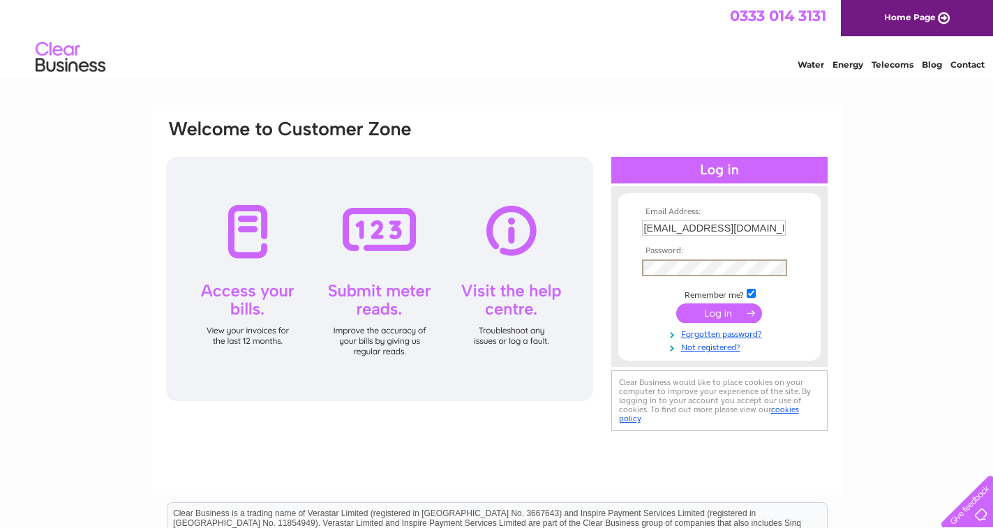
click at [731, 313] on input "submit" at bounding box center [719, 313] width 86 height 20
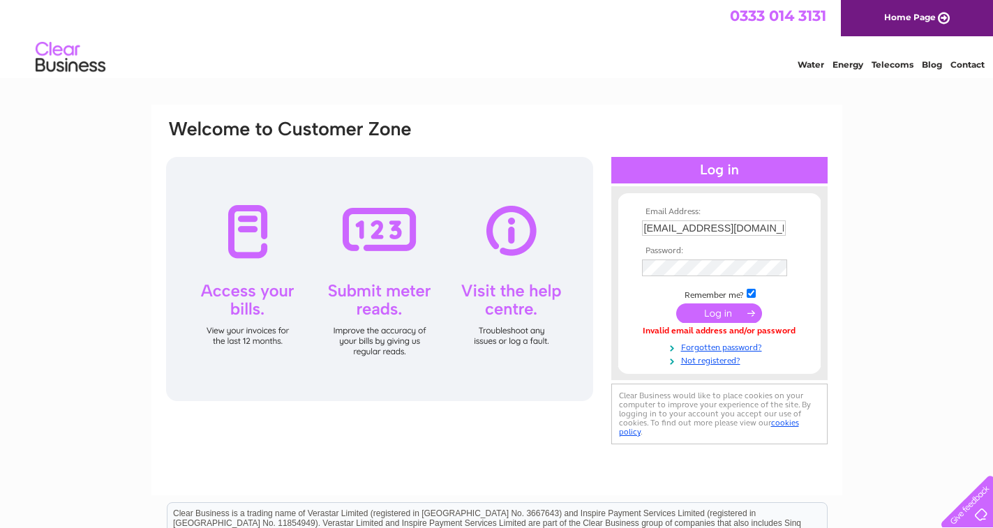
click at [719, 310] on input "submit" at bounding box center [719, 313] width 86 height 20
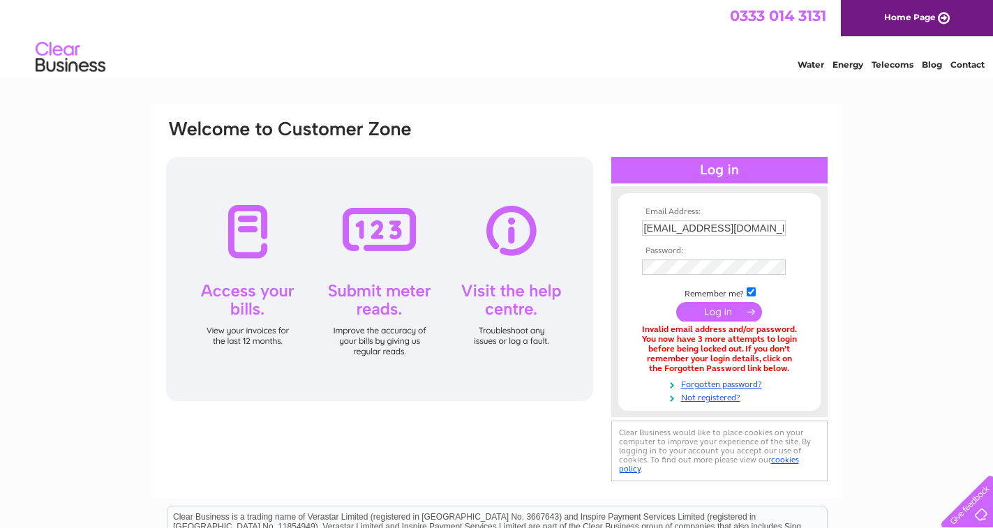
click at [719, 310] on input "submit" at bounding box center [719, 312] width 86 height 20
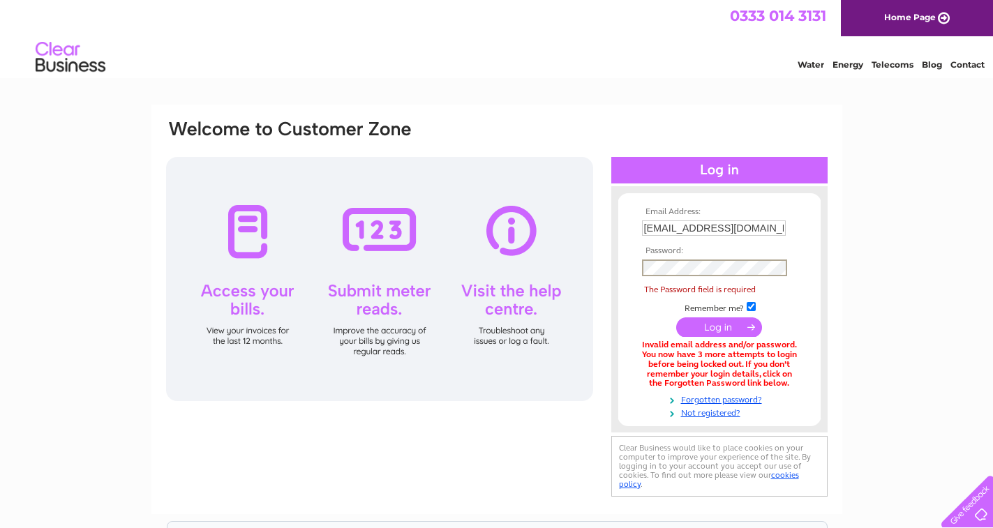
click at [733, 527] on html "Email Address: djjohnston246@yahoo.co.uk Password:" at bounding box center [496, 381] width 993 height 763
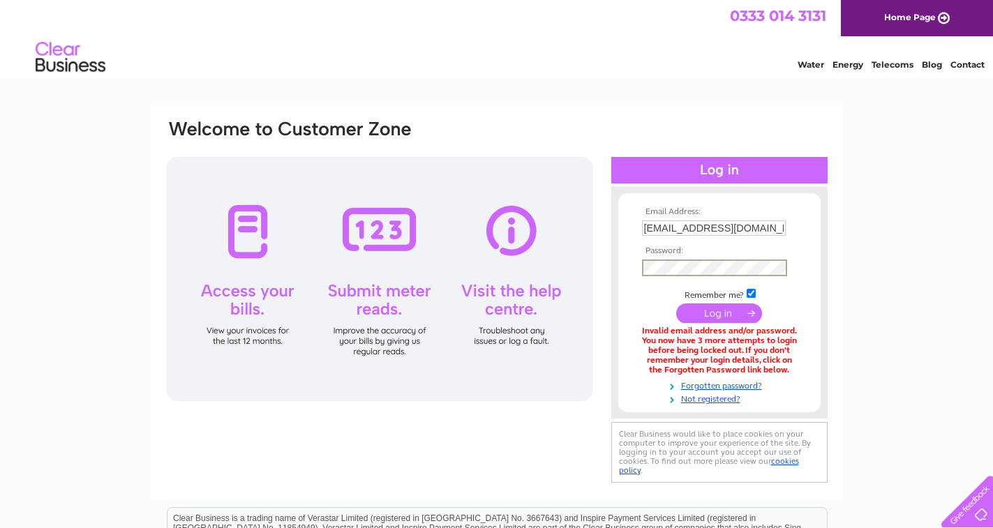
click at [724, 307] on input "submit" at bounding box center [719, 313] width 86 height 20
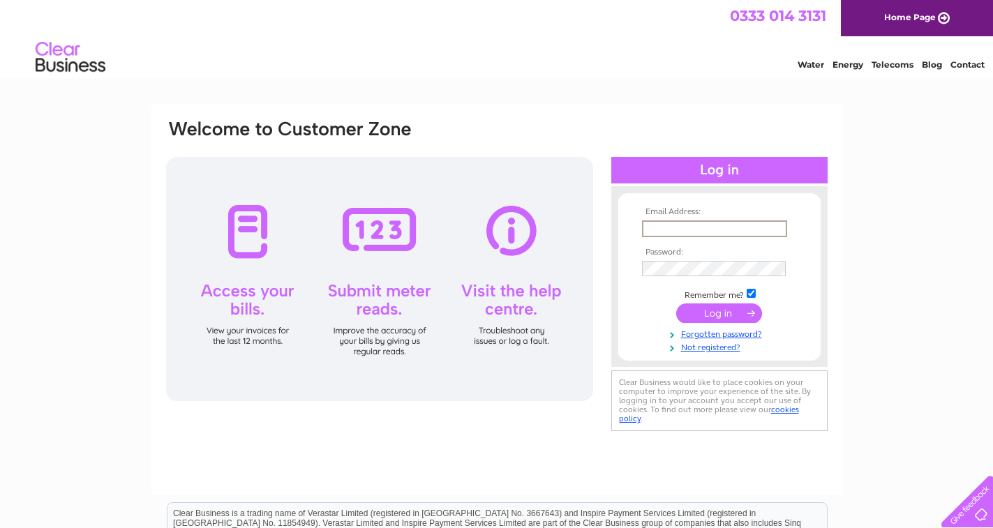
click at [677, 224] on input "text" at bounding box center [714, 228] width 145 height 17
type input "[EMAIL_ADDRESS][DOMAIN_NAME]"
click at [710, 310] on input "submit" at bounding box center [719, 312] width 86 height 20
